Goal: Task Accomplishment & Management: Manage account settings

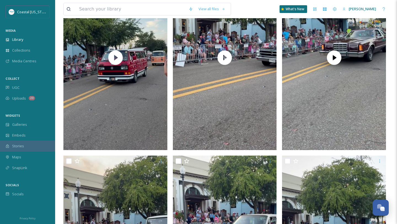
scroll to position [16620, 0]
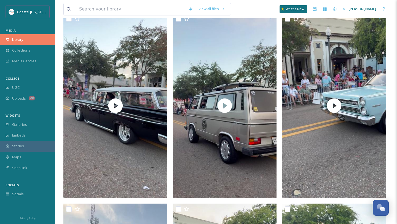
click at [29, 42] on div "Library" at bounding box center [27, 39] width 55 height 11
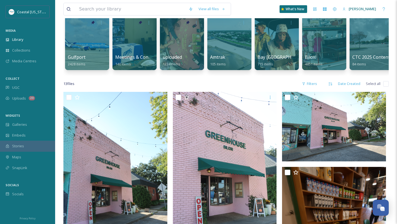
scroll to position [42, 0]
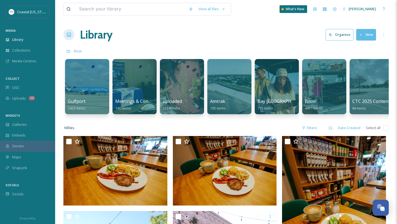
click at [388, 129] on input "checkbox" at bounding box center [386, 128] width 6 height 6
checkbox input "true"
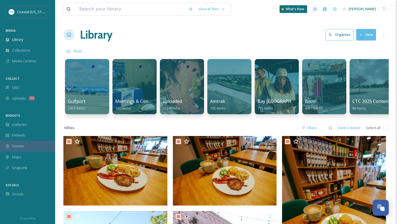
checkbox input "true"
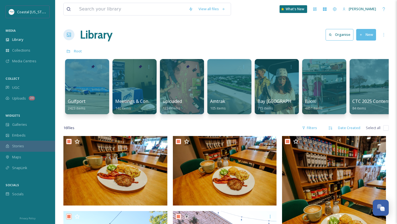
checkbox input "true"
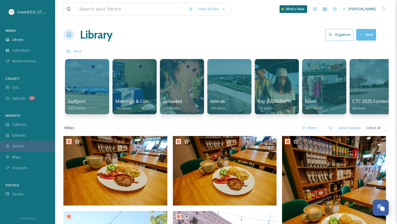
checkbox input "true"
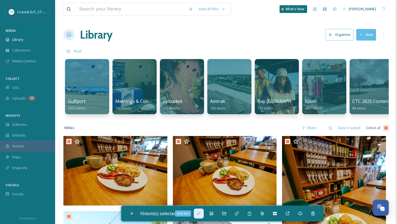
click at [201, 213] on icon at bounding box center [198, 213] width 4 height 4
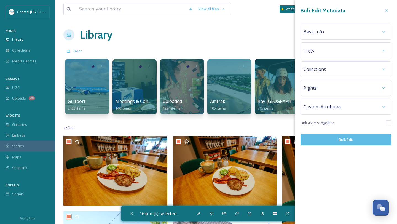
click at [330, 31] on div "Basic Info" at bounding box center [345, 32] width 85 height 10
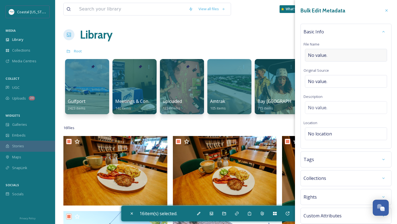
click at [331, 55] on div "No value." at bounding box center [346, 55] width 82 height 13
type input "Greenhouse Coffee"
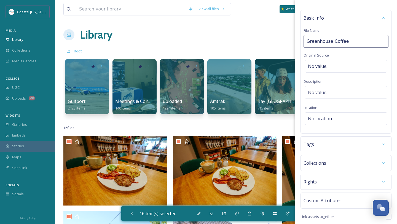
scroll to position [16, 0]
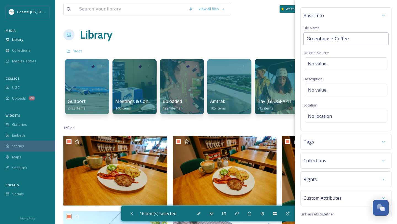
click at [321, 143] on div "Tags" at bounding box center [345, 142] width 85 height 10
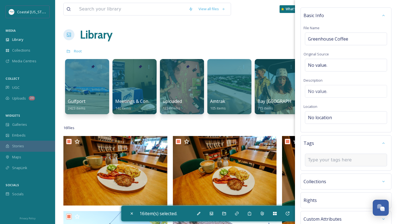
type input "G"
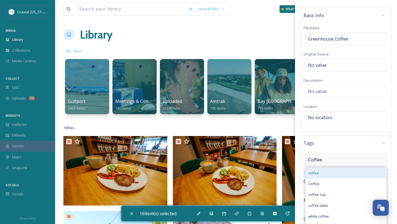
type input "Coffee"
click at [327, 172] on div "coffee" at bounding box center [345, 172] width 81 height 11
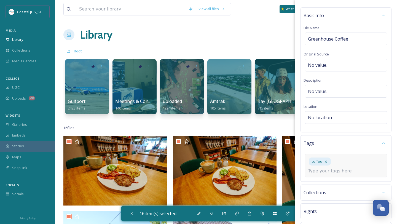
click at [336, 168] on div "coffee" at bounding box center [346, 165] width 82 height 24
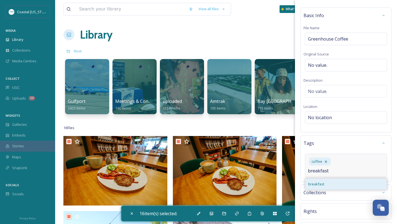
type input "breakfast"
click at [339, 178] on div "breakfast" at bounding box center [345, 183] width 81 height 11
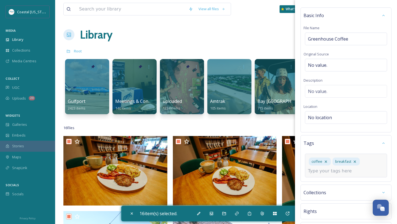
click at [333, 171] on input at bounding box center [335, 170] width 55 height 7
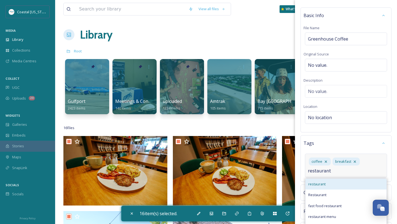
type input "restaurant"
click at [338, 186] on div "restaurant" at bounding box center [345, 183] width 81 height 11
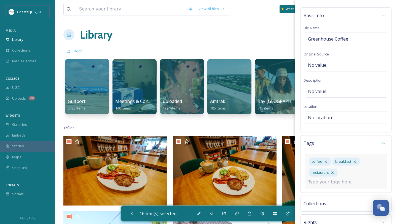
click at [317, 183] on input at bounding box center [335, 181] width 55 height 7
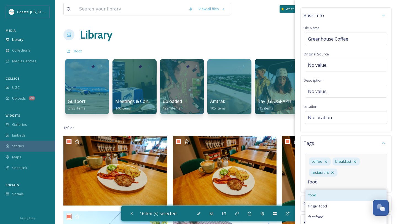
type input "food"
click at [317, 195] on div "food" at bounding box center [345, 194] width 81 height 11
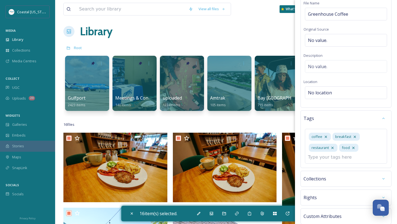
scroll to position [23, 0]
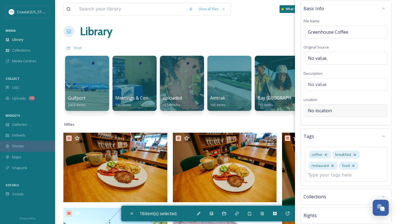
click at [332, 110] on div "No location" at bounding box center [346, 110] width 82 height 13
click at [333, 110] on input at bounding box center [346, 110] width 82 height 12
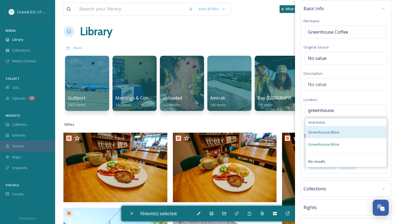
type input "greenhouse"
click at [347, 131] on div "Greenhouse Biloxi" at bounding box center [345, 132] width 81 height 12
click at [344, 132] on div "Greenhouse Biloxi" at bounding box center [345, 132] width 81 height 12
click at [328, 127] on div "Greenhouse Biloxi" at bounding box center [345, 132] width 81 height 12
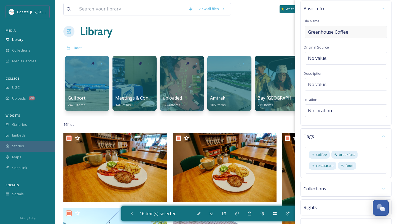
click at [343, 33] on span "Greenhouse Coffee" at bounding box center [328, 32] width 40 height 7
click at [343, 33] on input "Greenhouse Coffee" at bounding box center [345, 32] width 85 height 13
type input "Greenhouse"
click at [323, 109] on span "No location" at bounding box center [320, 110] width 24 height 7
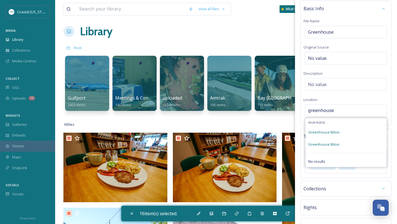
click at [338, 111] on input "greenhouse" at bounding box center [346, 110] width 82 height 12
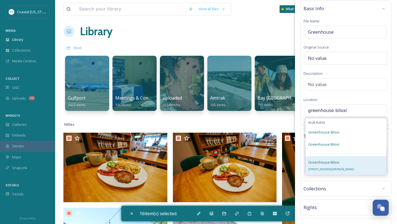
type input "greenhouse biloxi"
click at [344, 169] on span "152 G E Ohr St, Biloxi, MS 39530, USA" at bounding box center [331, 169] width 46 height 4
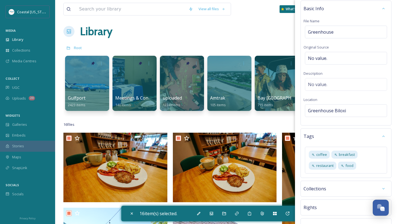
scroll to position [69, 0]
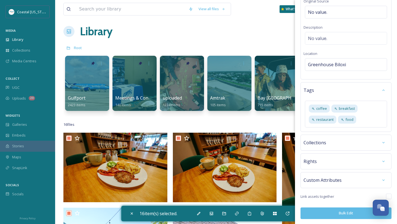
click at [339, 216] on button "Bulk Edit" at bounding box center [345, 212] width 91 height 11
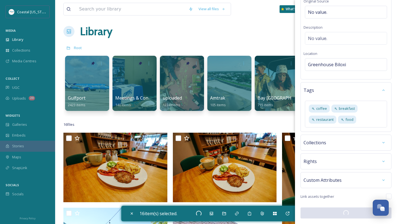
checkbox input "false"
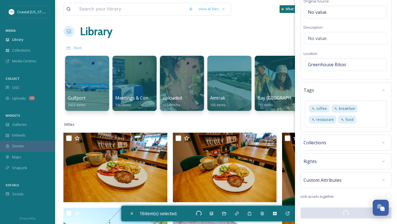
checkbox input "false"
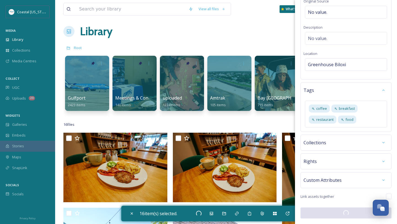
checkbox input "false"
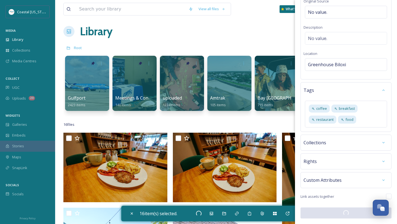
checkbox input "false"
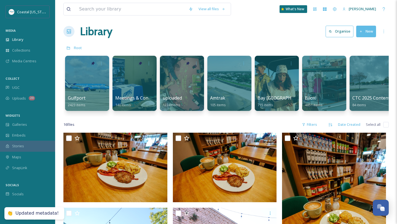
click at [383, 126] on input "checkbox" at bounding box center [386, 125] width 6 height 6
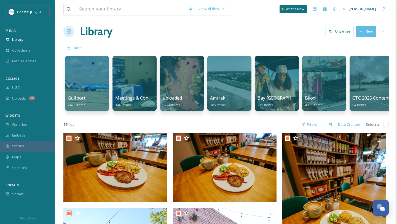
checkbox input "true"
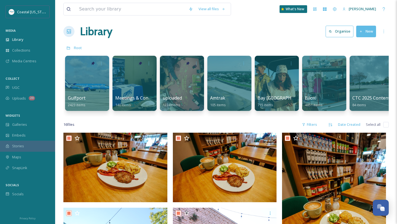
checkbox input "true"
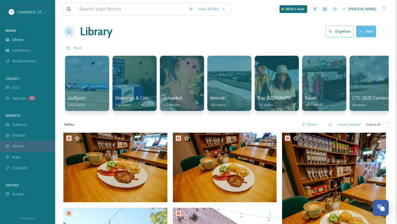
checkbox input "true"
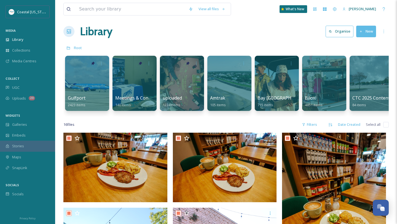
checkbox input "true"
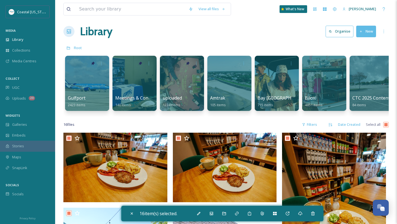
click at [385, 126] on input "checkbox" at bounding box center [386, 125] width 6 height 6
checkbox input "false"
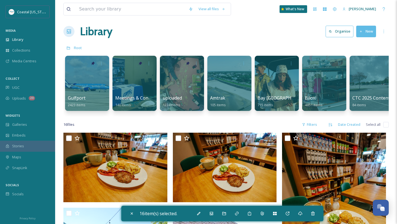
checkbox input "false"
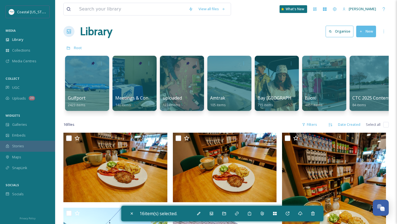
checkbox input "false"
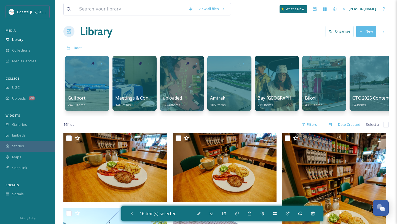
checkbox input "false"
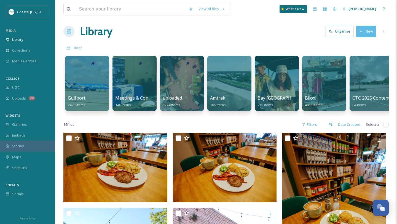
click at [385, 126] on input "checkbox" at bounding box center [386, 125] width 6 height 6
checkbox input "true"
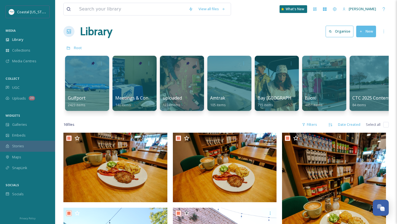
checkbox input "true"
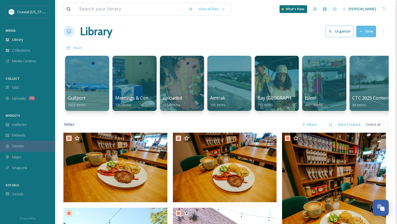
checkbox input "true"
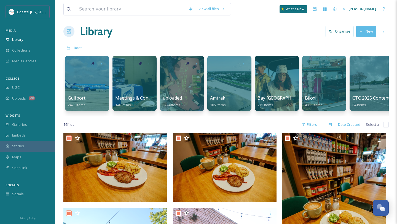
checkbox input "true"
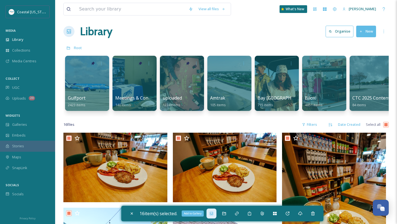
click at [213, 214] on icon at bounding box center [211, 213] width 3 height 3
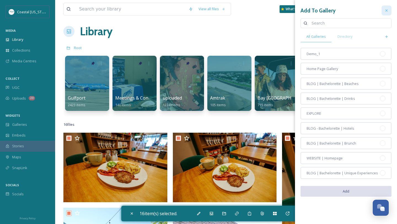
click at [387, 14] on div at bounding box center [386, 11] width 10 height 10
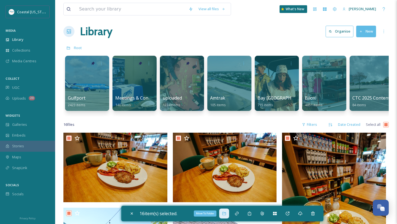
click at [229, 213] on div "Move To Folder" at bounding box center [224, 213] width 10 height 10
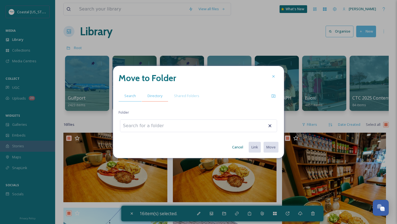
click at [161, 98] on span "Directory" at bounding box center [154, 95] width 15 height 5
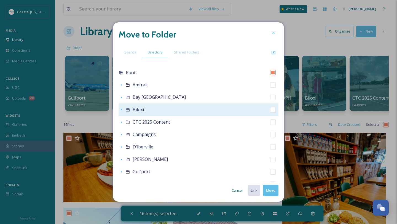
click at [133, 109] on span "Biloxi" at bounding box center [137, 109] width 11 height 6
checkbox input "false"
click at [128, 108] on icon at bounding box center [128, 109] width 4 height 3
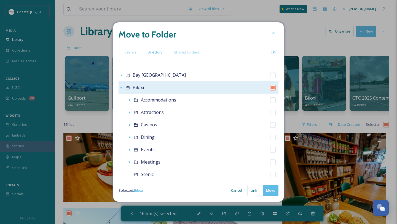
scroll to position [32, 0]
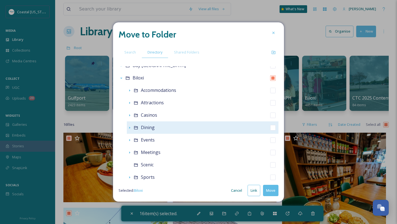
click at [154, 129] on div "Dining" at bounding box center [202, 127] width 151 height 12
checkbox input "false"
checkbox input "true"
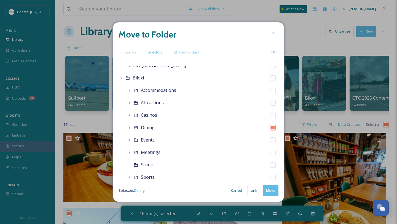
click at [267, 188] on button "Move" at bounding box center [270, 190] width 15 height 11
checkbox input "false"
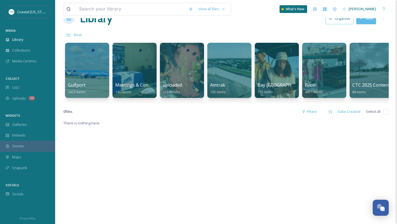
scroll to position [0, 0]
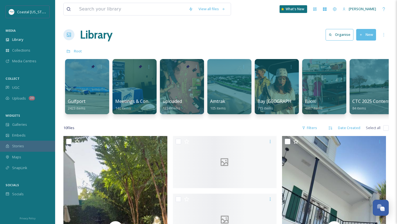
click at [384, 127] on input "checkbox" at bounding box center [386, 128] width 6 height 6
checkbox input "true"
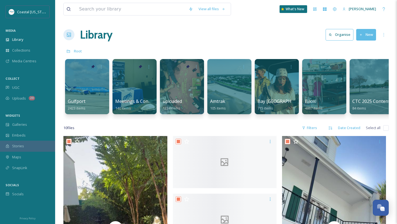
checkbox input "true"
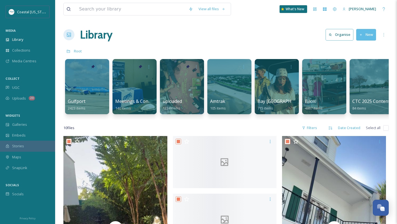
checkbox input "true"
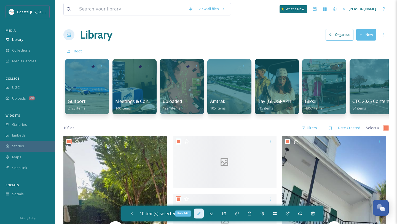
click at [200, 212] on icon at bounding box center [198, 213] width 4 height 4
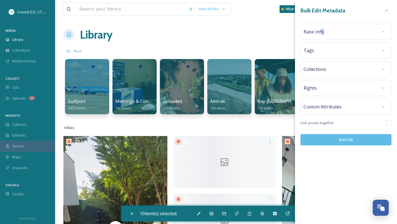
click at [321, 35] on div "Basic Info" at bounding box center [345, 32] width 85 height 10
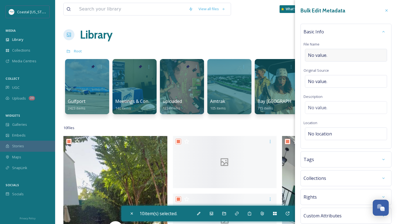
click at [335, 58] on div "No value." at bounding box center [346, 55] width 82 height 13
type input "[PERSON_NAME]"
click at [329, 126] on div "Basic Info File Name [PERSON_NAME] Original Source No value. Description No val…" at bounding box center [345, 85] width 91 height 123
click at [329, 134] on span "No location" at bounding box center [320, 133] width 24 height 7
click at [329, 134] on input at bounding box center [346, 134] width 82 height 12
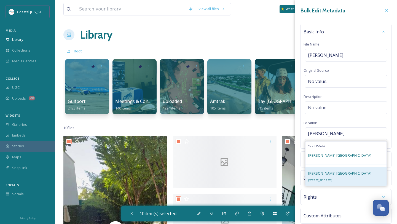
type input "[PERSON_NAME]"
click at [325, 170] on span "[PERSON_NAME] [GEOGRAPHIC_DATA]" at bounding box center [339, 172] width 63 height 5
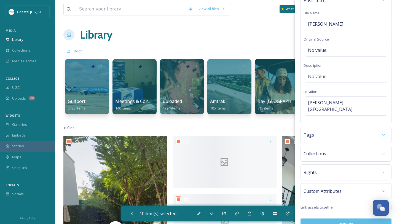
scroll to position [36, 0]
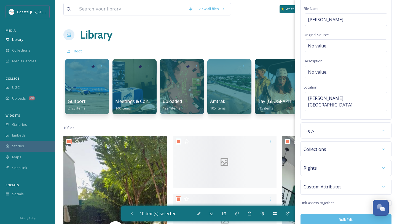
click at [317, 126] on div "Tags" at bounding box center [345, 130] width 85 height 10
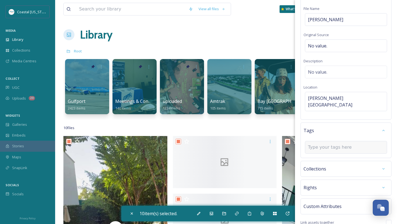
click at [314, 144] on input at bounding box center [335, 147] width 55 height 7
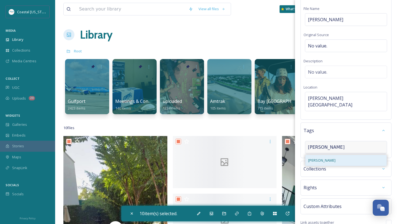
type input "[PERSON_NAME]"
click at [317, 155] on div "[PERSON_NAME]" at bounding box center [345, 160] width 81 height 11
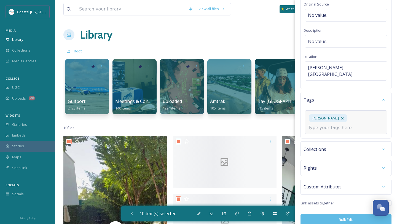
scroll to position [65, 0]
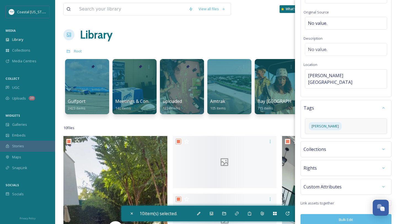
click at [332, 216] on button "Bulk Edit" at bounding box center [345, 219] width 91 height 11
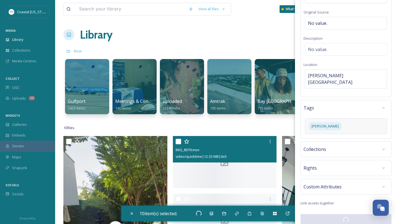
checkbox input "false"
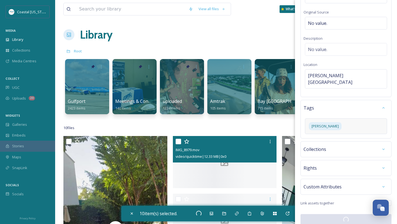
checkbox input "false"
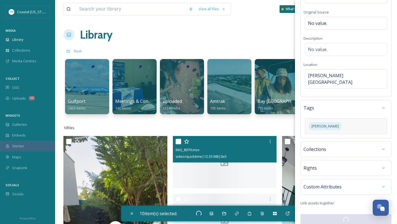
checkbox input "false"
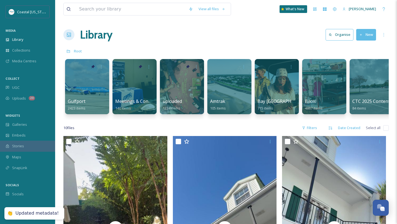
click at [379, 129] on span "Select all" at bounding box center [372, 127] width 15 height 5
click at [387, 127] on input "checkbox" at bounding box center [386, 128] width 6 height 6
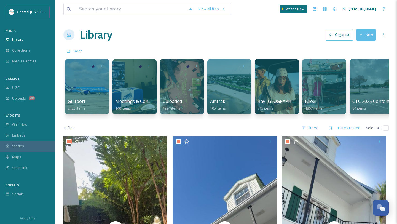
checkbox input "true"
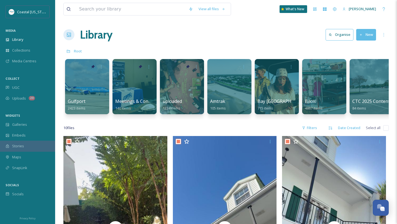
checkbox input "true"
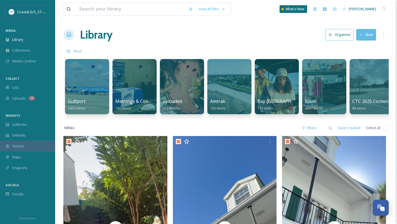
checkbox input "true"
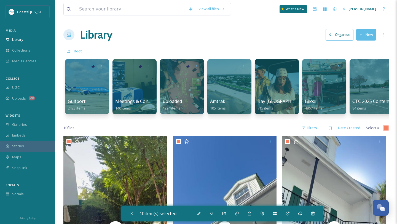
click at [386, 129] on input "checkbox" at bounding box center [386, 128] width 6 height 6
checkbox input "false"
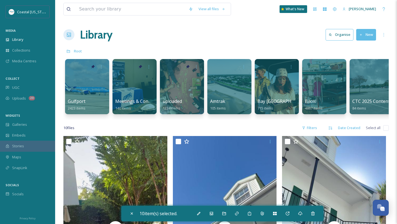
checkbox input "false"
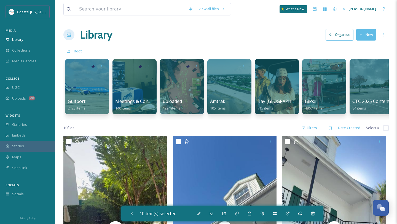
checkbox input "false"
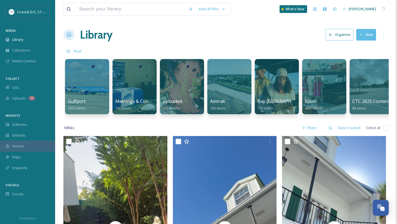
click at [386, 129] on input "checkbox" at bounding box center [386, 128] width 6 height 6
checkbox input "true"
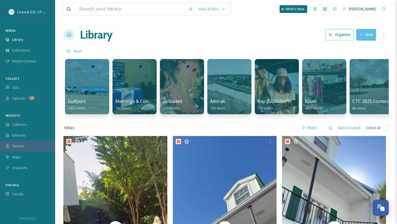
checkbox input "true"
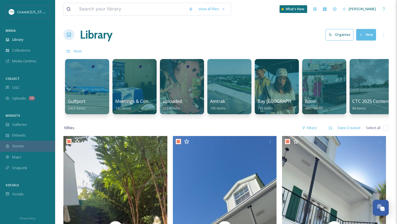
checkbox input "true"
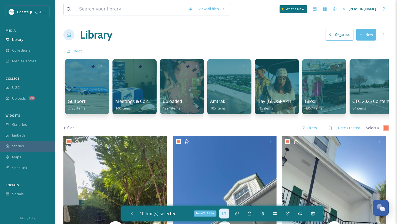
click at [224, 211] on icon at bounding box center [224, 213] width 4 height 4
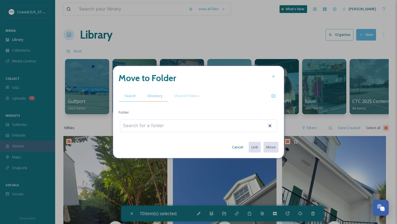
click at [153, 95] on span "Directory" at bounding box center [154, 95] width 15 height 5
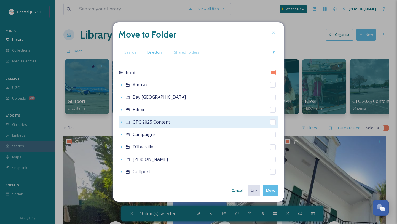
scroll to position [6, 0]
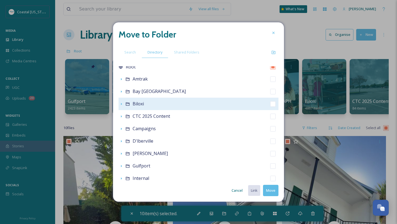
click at [127, 103] on icon at bounding box center [127, 104] width 4 height 4
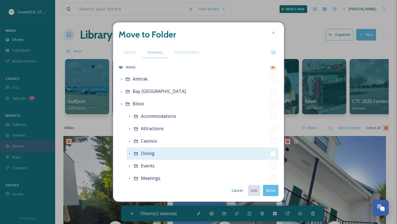
scroll to position [10, 0]
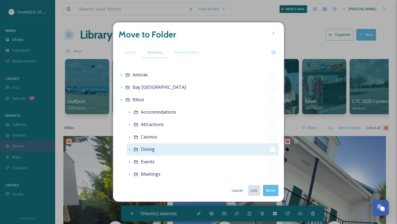
click at [150, 150] on span "Dining" at bounding box center [148, 149] width 14 height 6
checkbox input "false"
checkbox input "true"
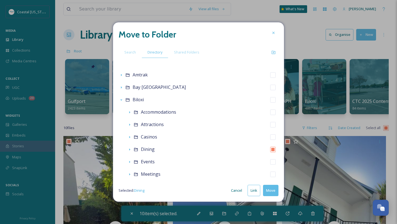
click at [272, 188] on button "Move" at bounding box center [270, 190] width 15 height 11
checkbox input "false"
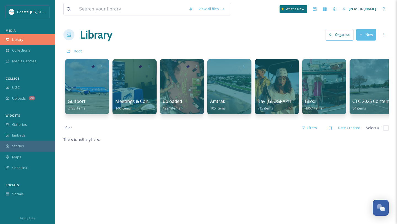
click at [39, 40] on div "Library" at bounding box center [27, 39] width 55 height 11
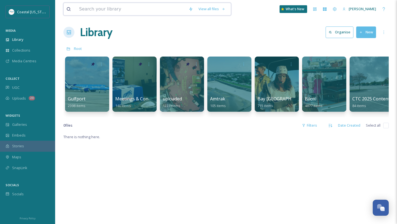
click at [139, 11] on input at bounding box center [130, 9] width 109 height 12
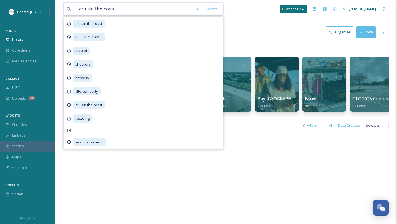
type input "cruisin the coast"
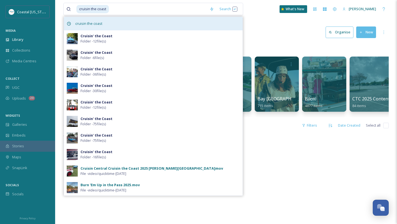
click at [100, 24] on span "cruisin the coast" at bounding box center [88, 24] width 32 height 8
click at [94, 24] on span "cruisin the coast" at bounding box center [88, 24] width 32 height 8
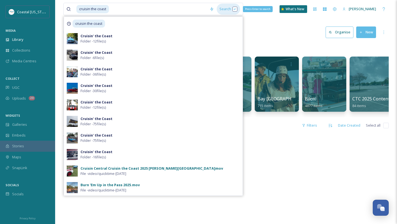
click at [219, 12] on div "Search Press Enter to search" at bounding box center [227, 9] width 23 height 11
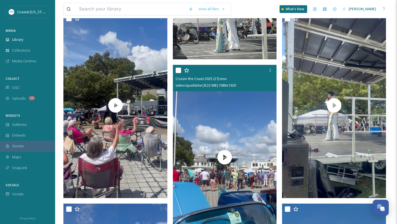
scroll to position [7676, 0]
